Goal: Task Accomplishment & Management: Manage account settings

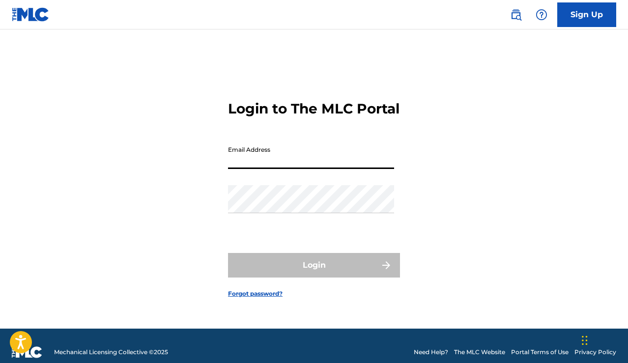
type input "[EMAIL_ADDRESS][DOMAIN_NAME]"
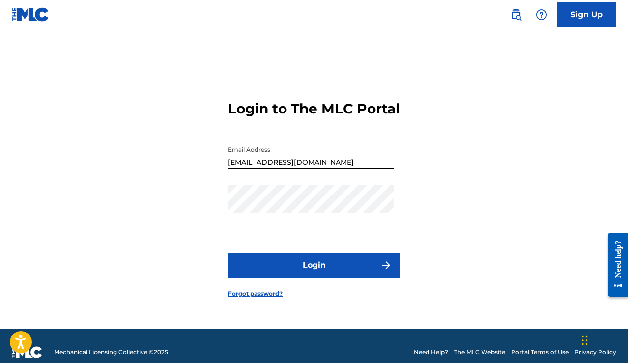
click at [269, 270] on button "Login" at bounding box center [314, 265] width 172 height 25
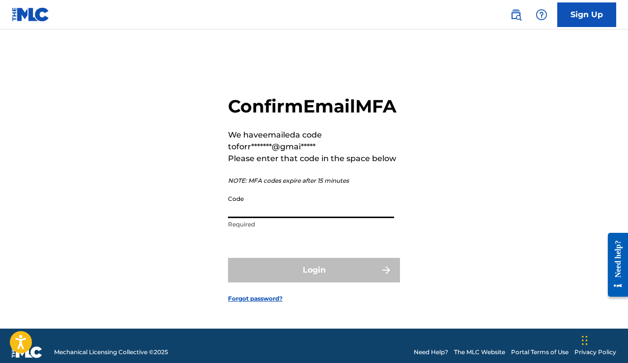
click at [283, 218] on input "Code" at bounding box center [311, 204] width 166 height 28
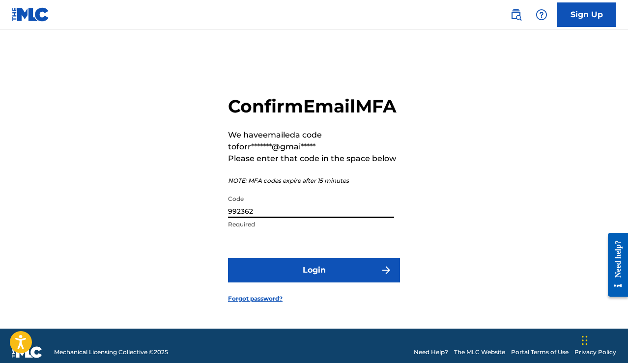
type input "992362"
click at [295, 280] on button "Login" at bounding box center [314, 270] width 172 height 25
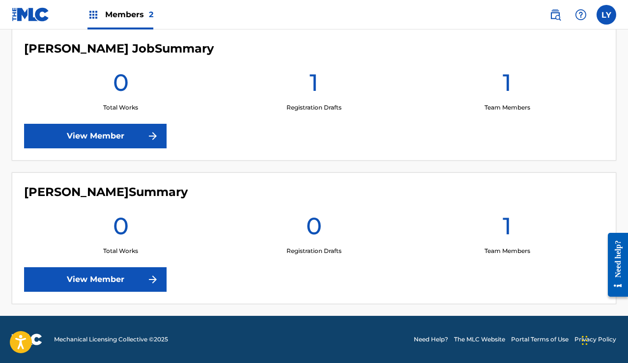
scroll to position [284, 0]
click at [124, 133] on link "View Member" at bounding box center [95, 136] width 143 height 25
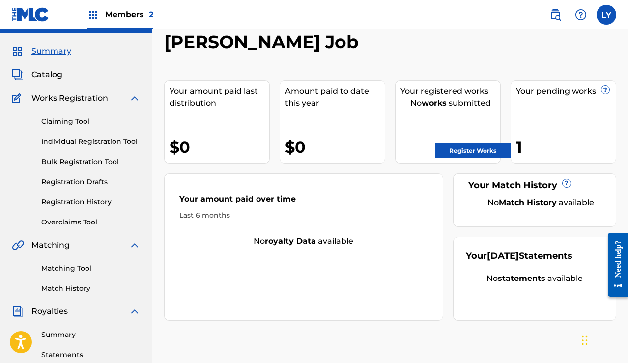
scroll to position [23, 0]
click at [607, 13] on label at bounding box center [607, 15] width 20 height 20
click at [607, 15] on input "LY [PERSON_NAME] [EMAIL_ADDRESS][DOMAIN_NAME] Notification Preferences Profile …" at bounding box center [607, 15] width 0 height 0
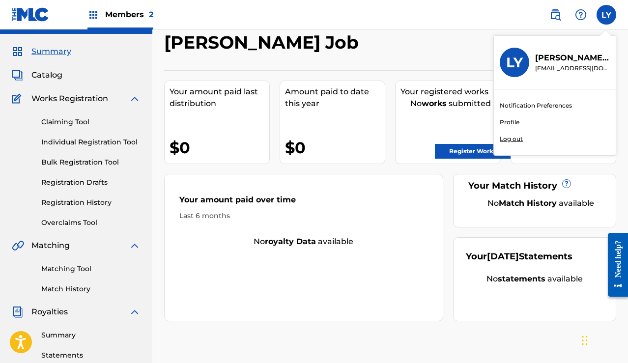
click at [515, 140] on p "Log out" at bounding box center [511, 139] width 23 height 9
click at [607, 15] on input "LY [PERSON_NAME] [EMAIL_ADDRESS][DOMAIN_NAME] Notification Preferences Profile …" at bounding box center [607, 15] width 0 height 0
